Goal: Navigation & Orientation: Find specific page/section

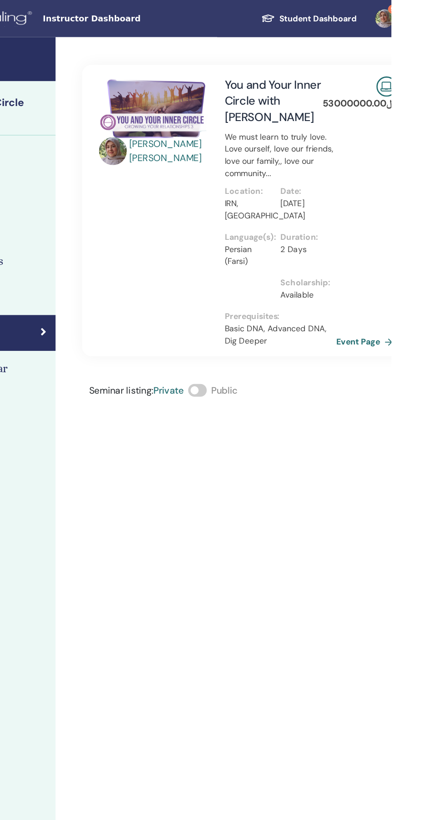
click at [211, 15] on span "Instructor Dashboard" at bounding box center [240, 15] width 136 height 10
click at [186, 12] on span "Instructor Dashboard" at bounding box center [240, 15] width 136 height 10
click at [417, 528] on div "[PERSON_NAME] You and Your Inner Circle with [PERSON_NAME] We must learn to tru…" at bounding box center [364, 427] width 364 height 797
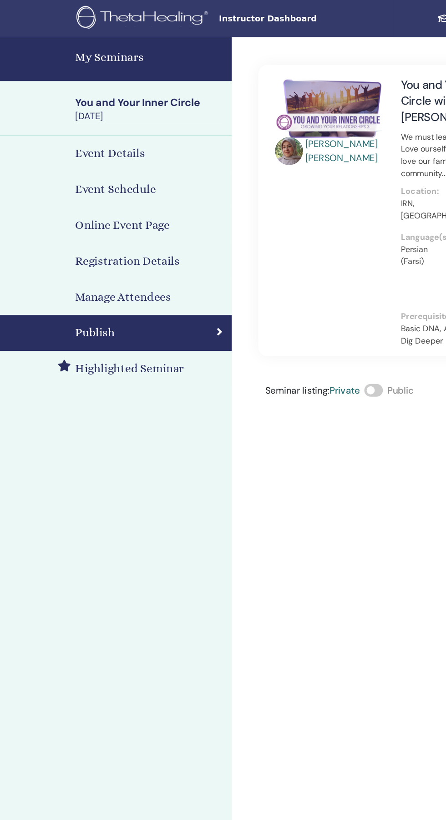
click at [100, 40] on h4 "My Seminars" at bounding box center [117, 45] width 117 height 14
click at [69, 47] on h4 "My Seminars" at bounding box center [117, 45] width 117 height 14
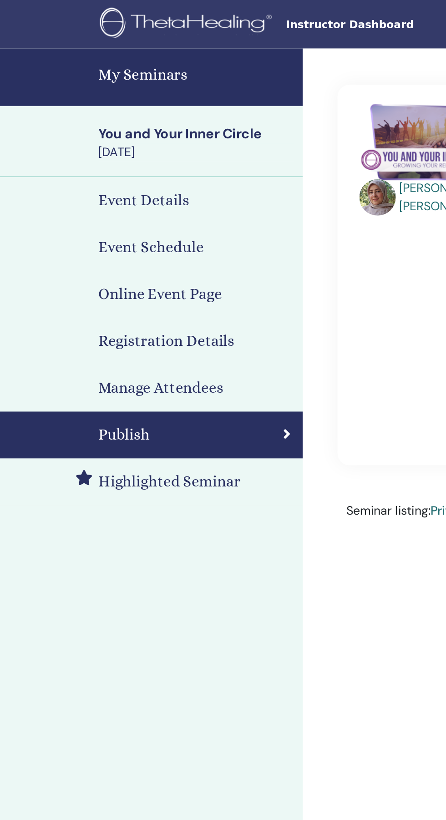
click at [88, 44] on h4 "My Seminars" at bounding box center [117, 45] width 117 height 14
click at [85, 47] on h4 "My Seminars" at bounding box center [117, 45] width 117 height 14
click at [193, 15] on span "Instructor Dashboard" at bounding box center [240, 15] width 136 height 10
click at [101, 39] on h4 "My Seminars" at bounding box center [117, 45] width 117 height 14
